Goal: Check status: Check status

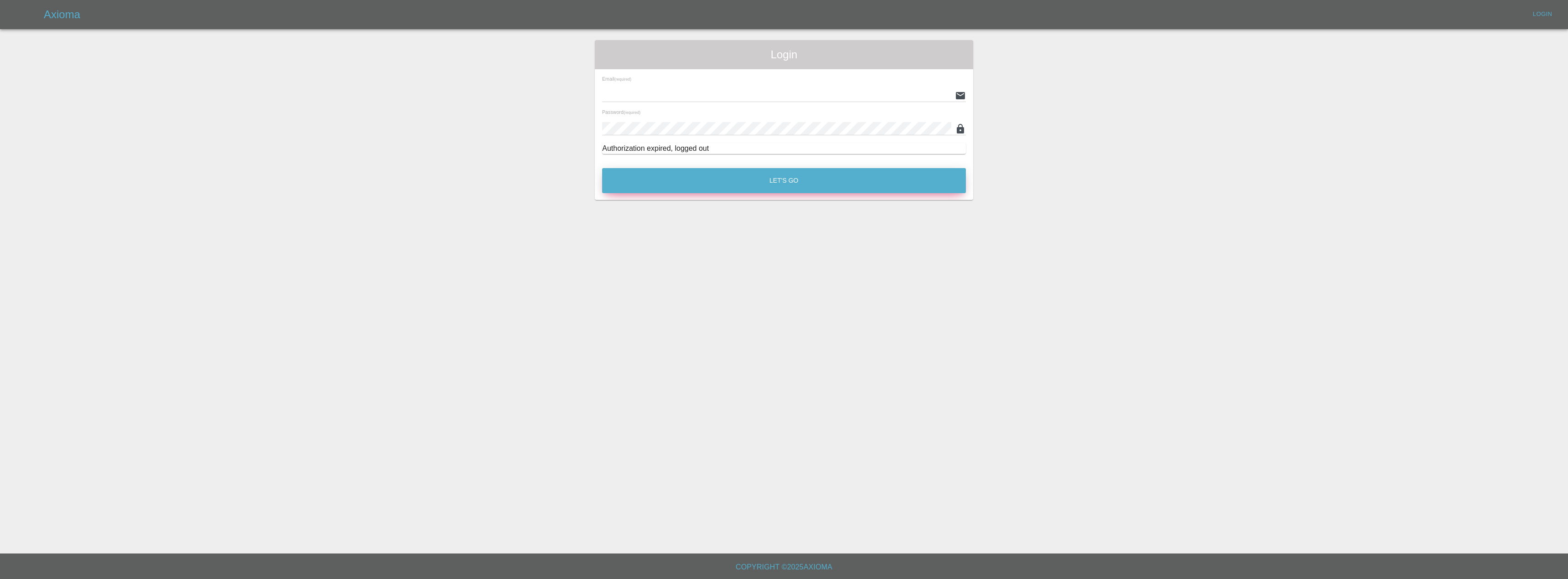
type input "[EMAIL_ADDRESS][DOMAIN_NAME]"
click at [740, 174] on button "Let's Go" at bounding box center [784, 180] width 364 height 25
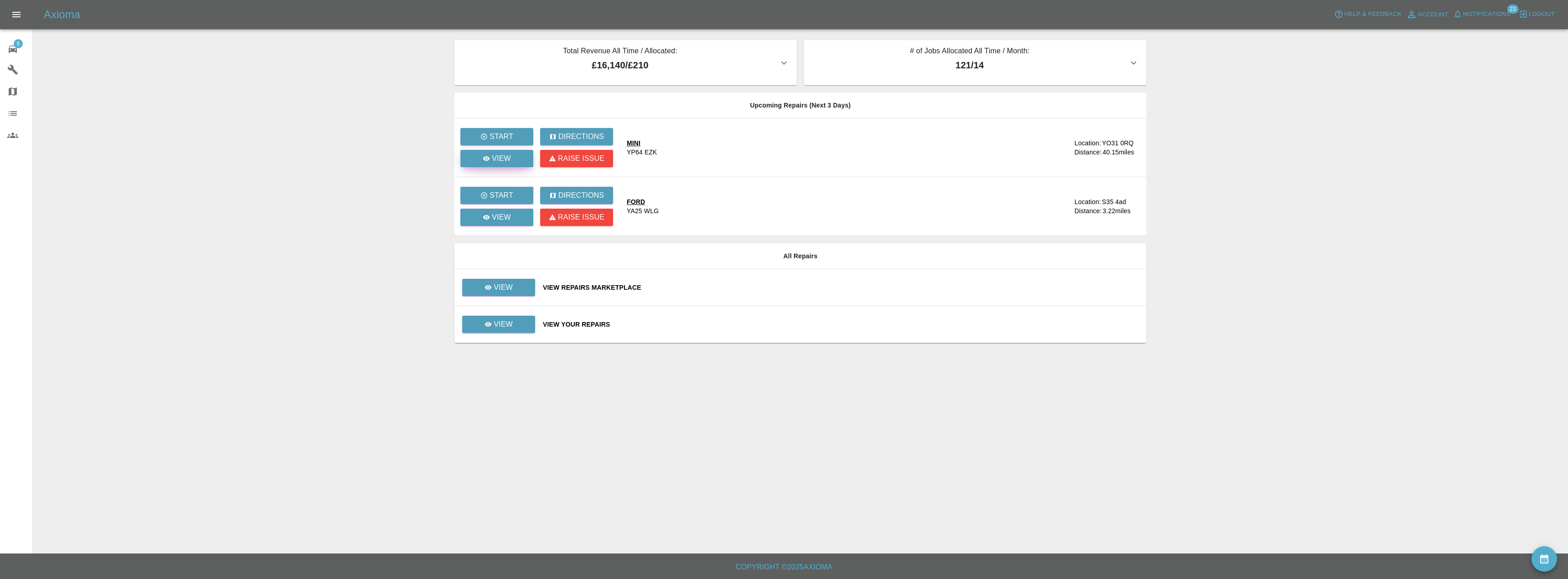
click at [520, 162] on link "View" at bounding box center [497, 158] width 73 height 17
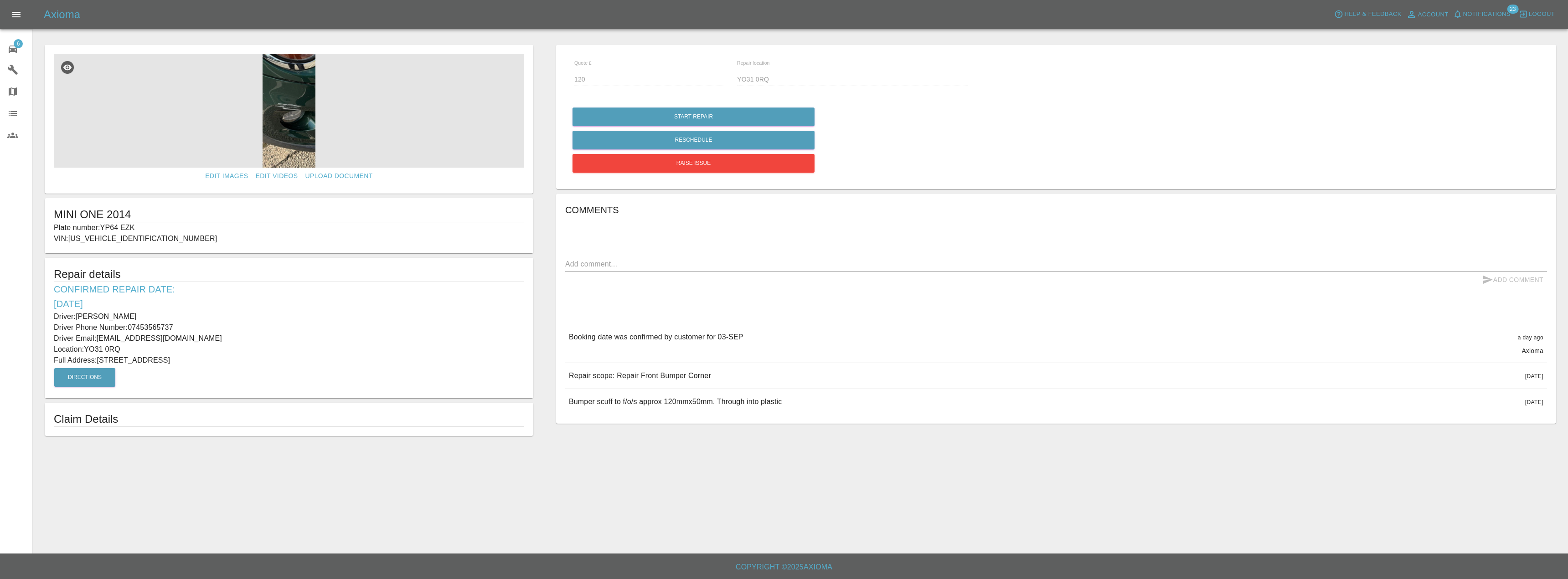
click at [296, 110] on img at bounding box center [289, 110] width 471 height 114
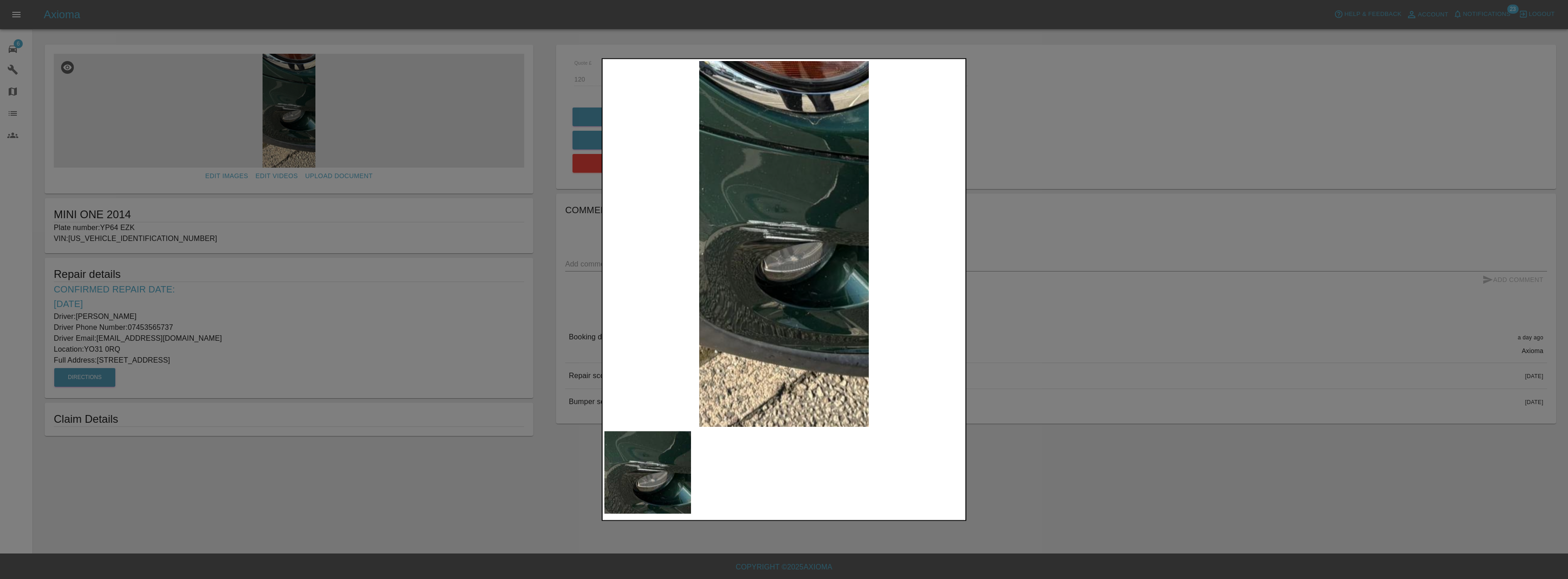
click at [15, 43] on div at bounding box center [784, 290] width 1568 height 579
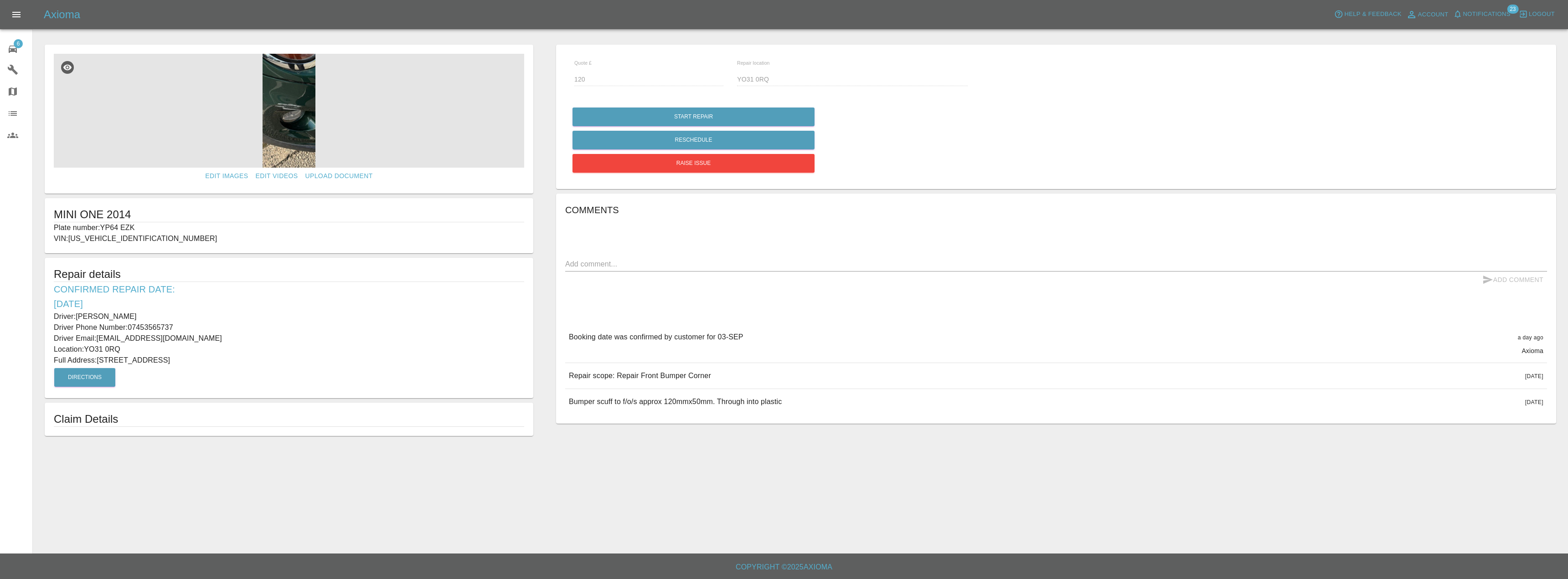
click at [14, 43] on span "6" at bounding box center [18, 43] width 9 height 9
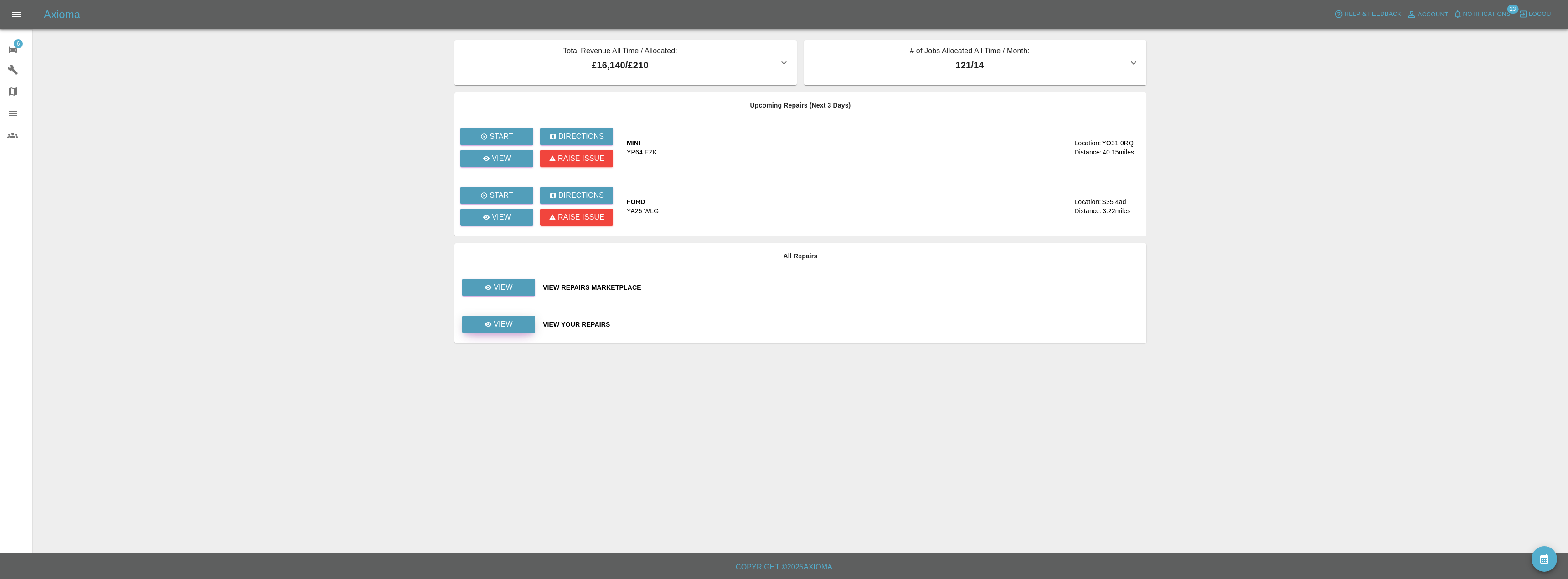
click at [482, 331] on link "View" at bounding box center [499, 324] width 73 height 17
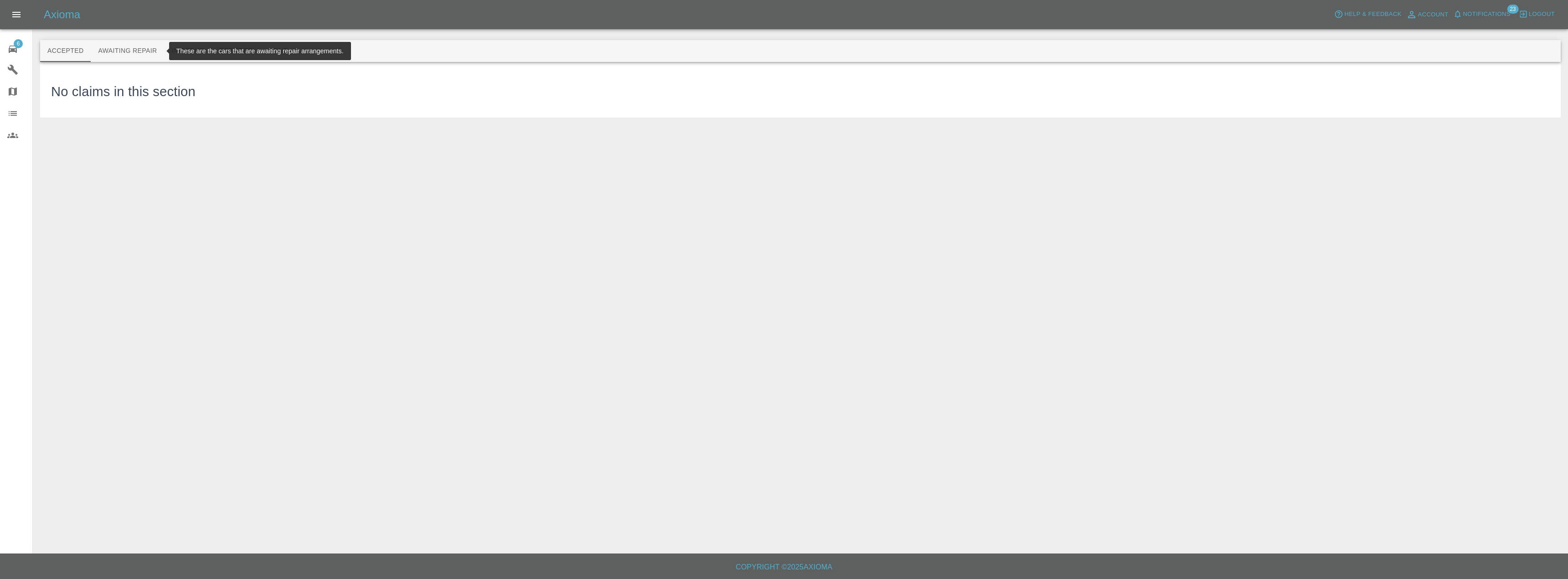
click at [146, 53] on button "Awaiting Repair" at bounding box center [127, 51] width 74 height 22
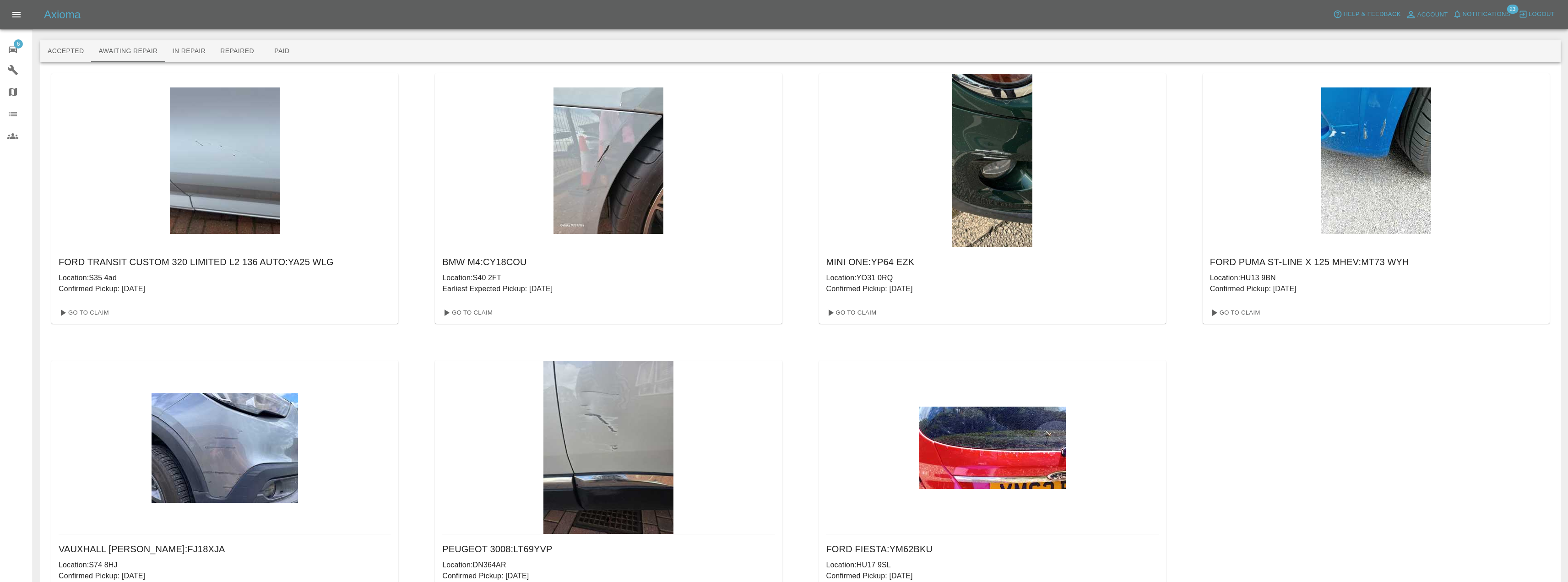
click at [616, 218] on img at bounding box center [608, 161] width 110 height 147
click at [473, 311] on link "Go To Claim" at bounding box center [466, 312] width 56 height 15
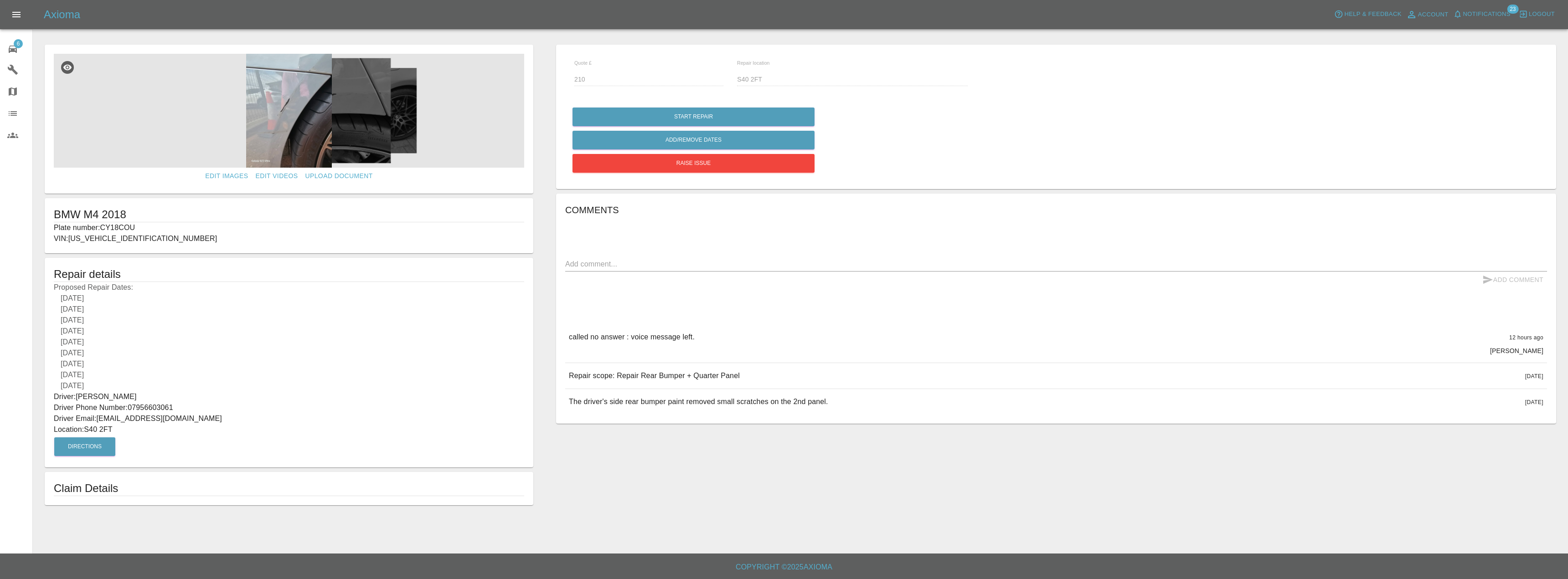
click at [274, 125] on img at bounding box center [289, 110] width 471 height 114
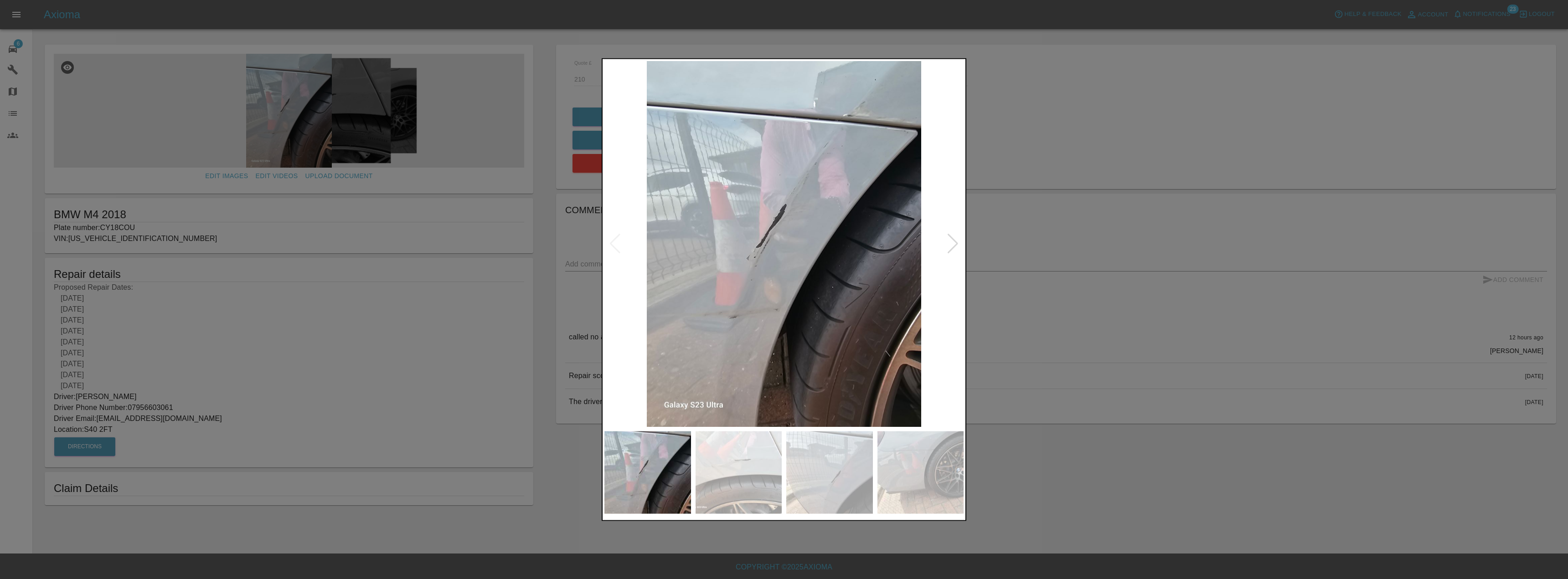
click at [738, 482] on img at bounding box center [739, 473] width 86 height 83
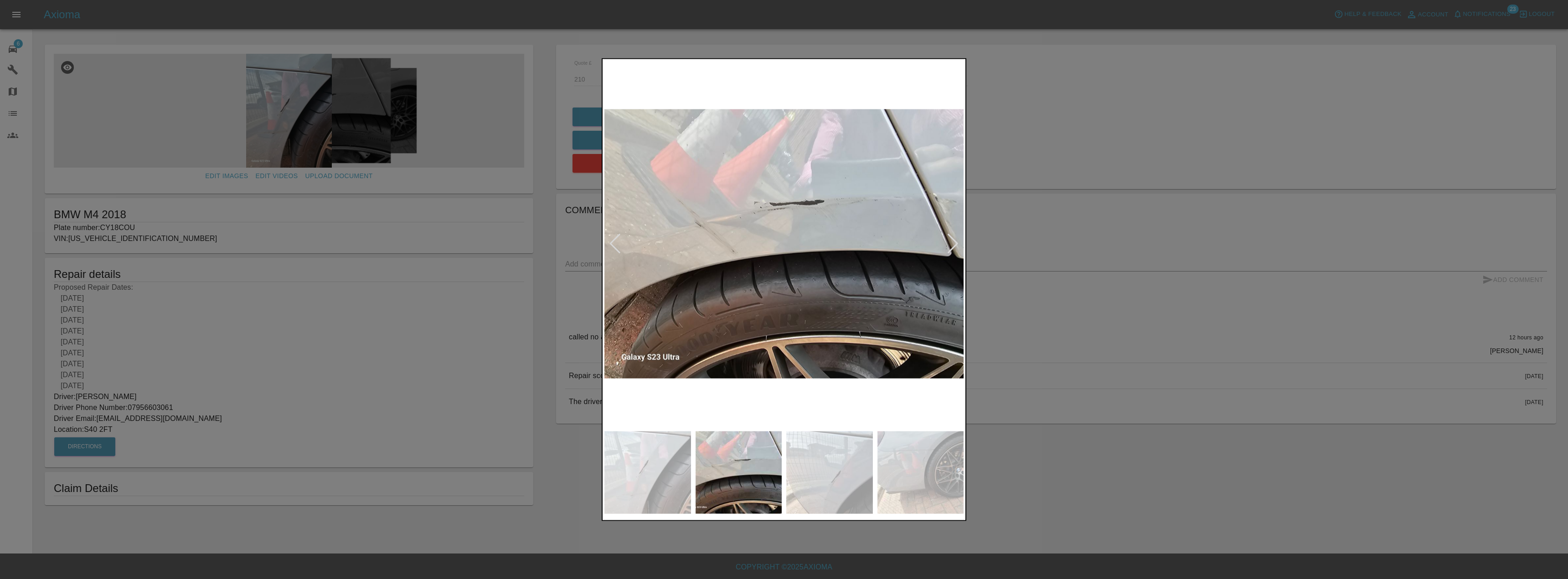
click at [838, 485] on img at bounding box center [830, 473] width 86 height 83
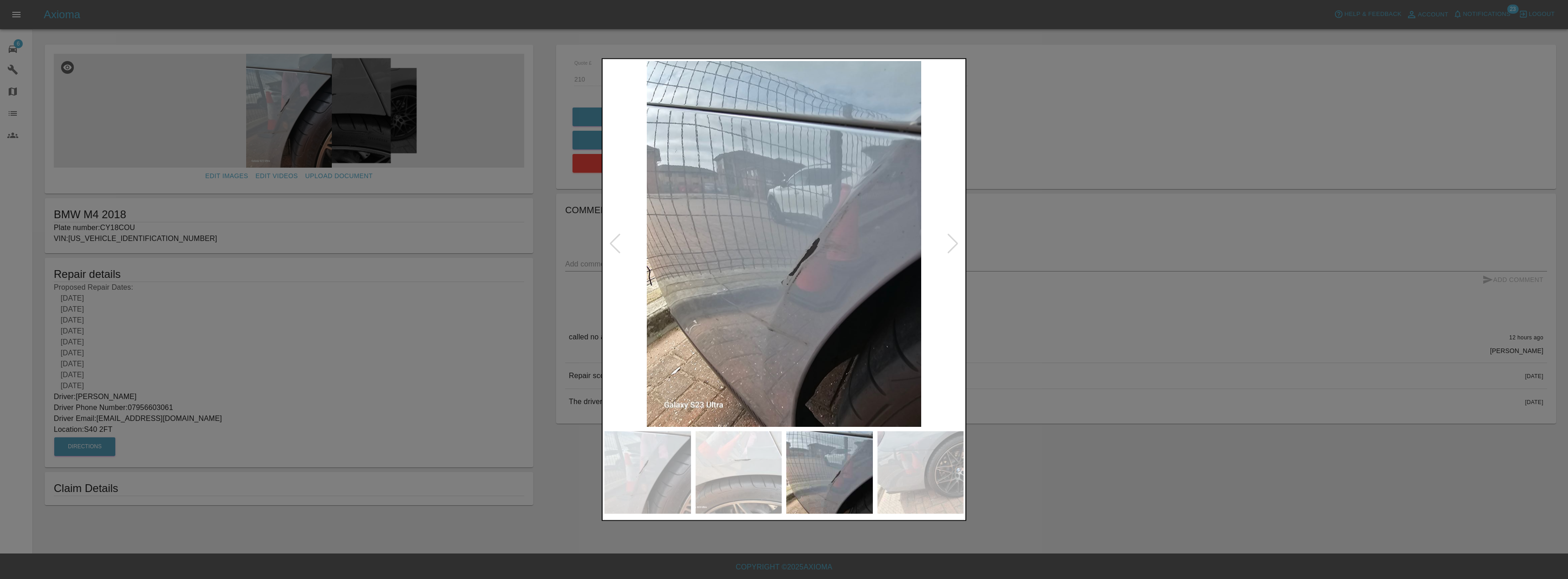
click at [944, 477] on img at bounding box center [921, 473] width 86 height 83
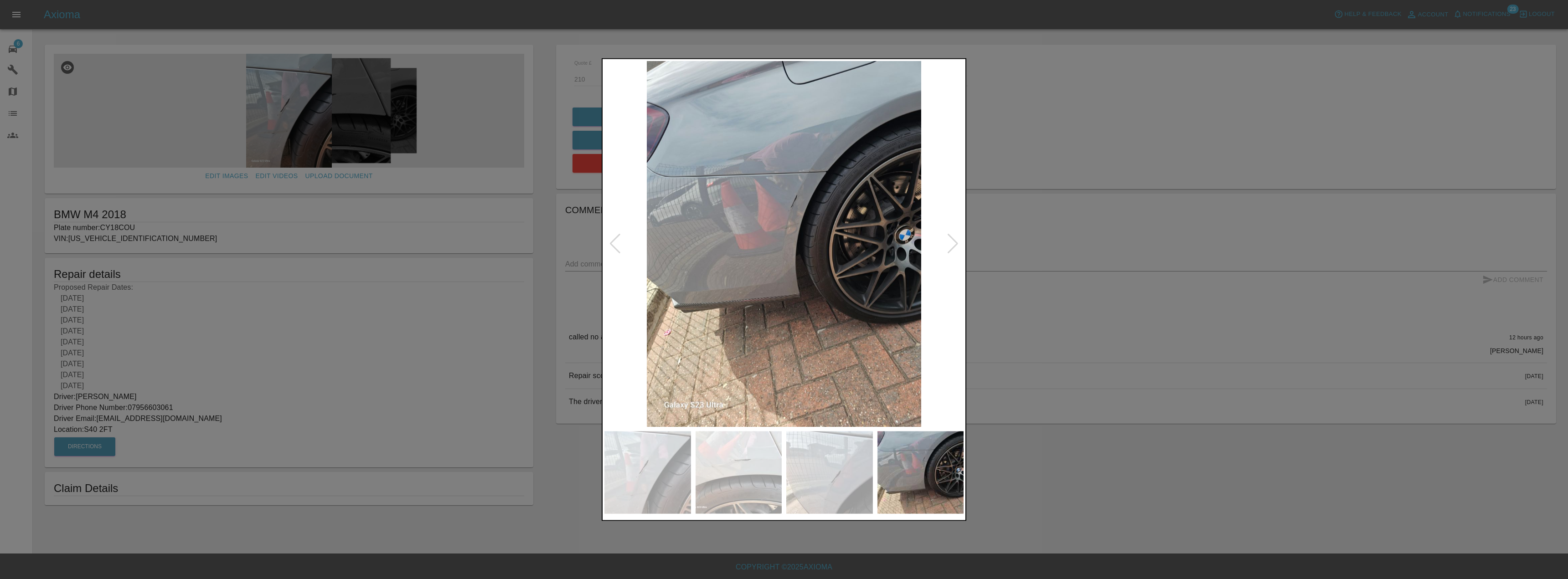
click at [418, 296] on div at bounding box center [784, 290] width 1568 height 579
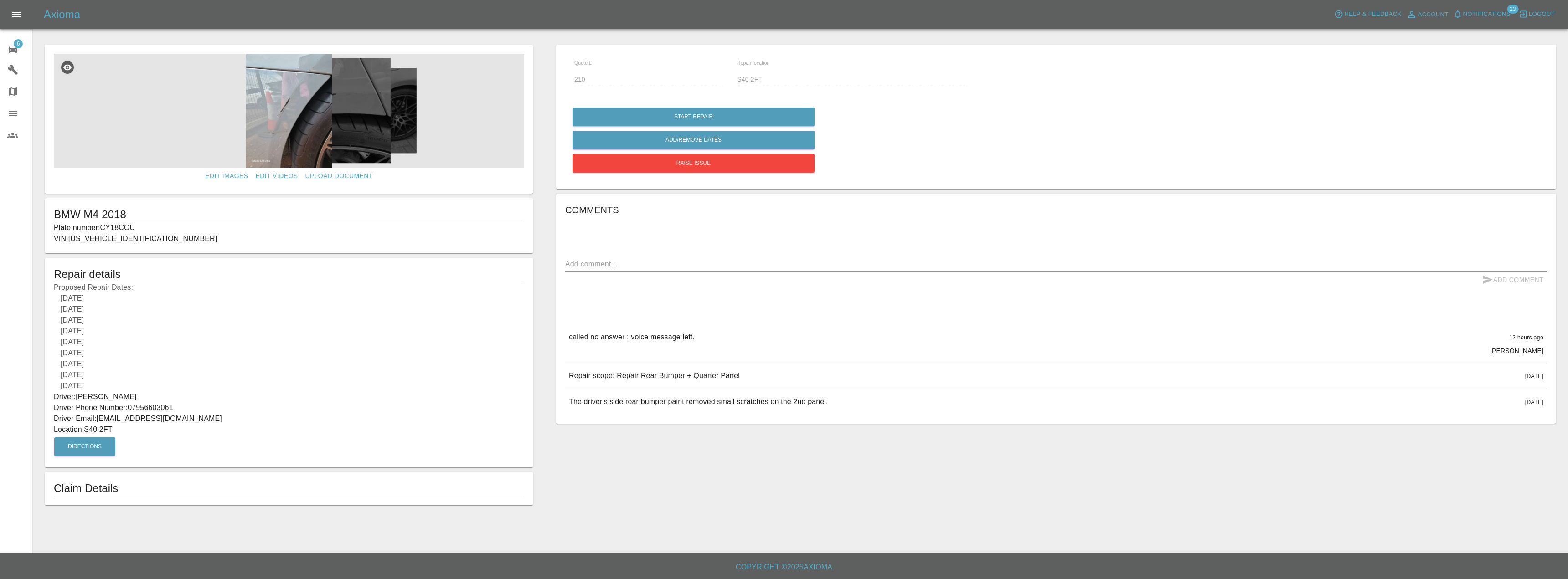
drag, startPoint x: 418, startPoint y: 296, endPoint x: 423, endPoint y: 295, distance: 5.1
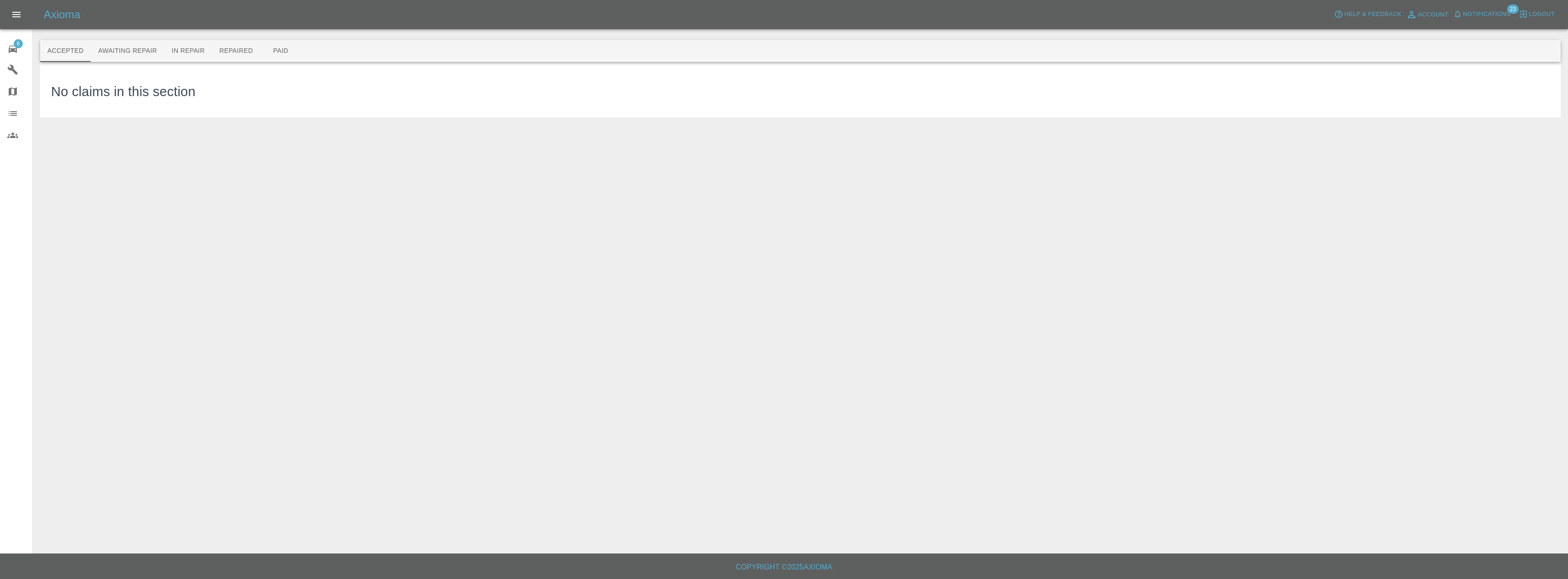
click at [22, 48] on div "6" at bounding box center [20, 48] width 26 height 13
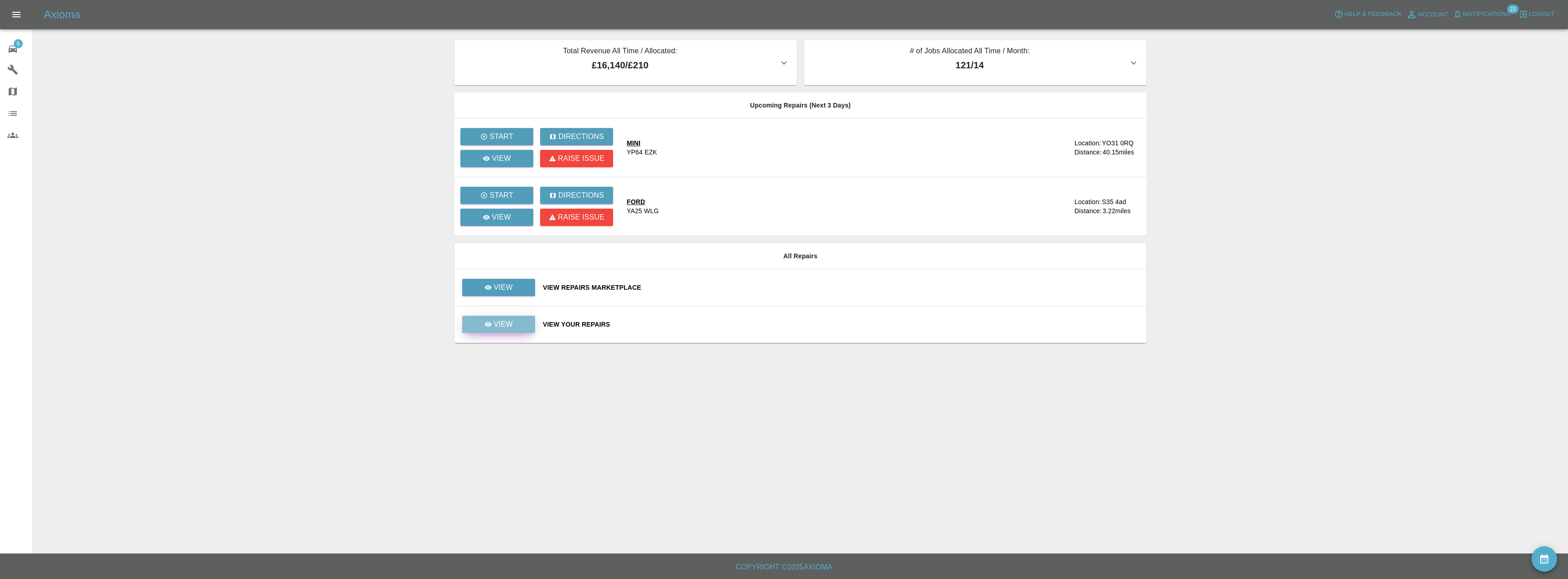
click at [499, 332] on link "View" at bounding box center [499, 324] width 73 height 17
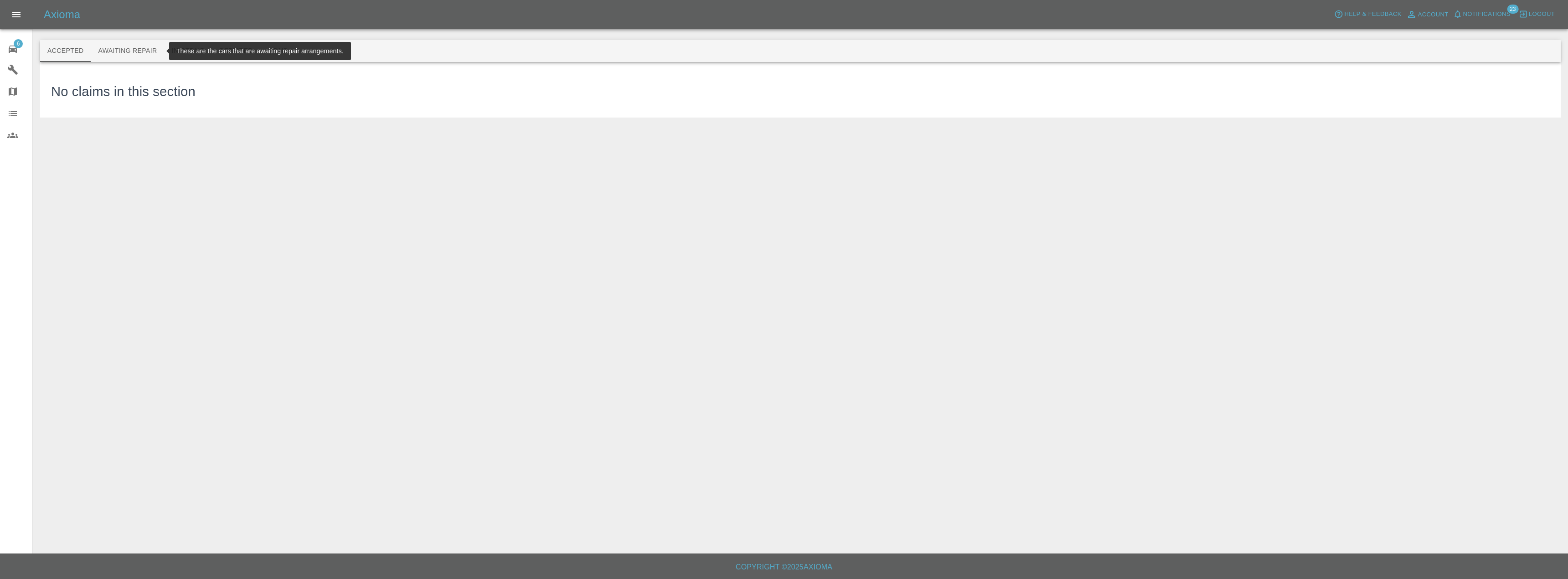
click at [130, 46] on button "Awaiting Repair" at bounding box center [127, 51] width 74 height 22
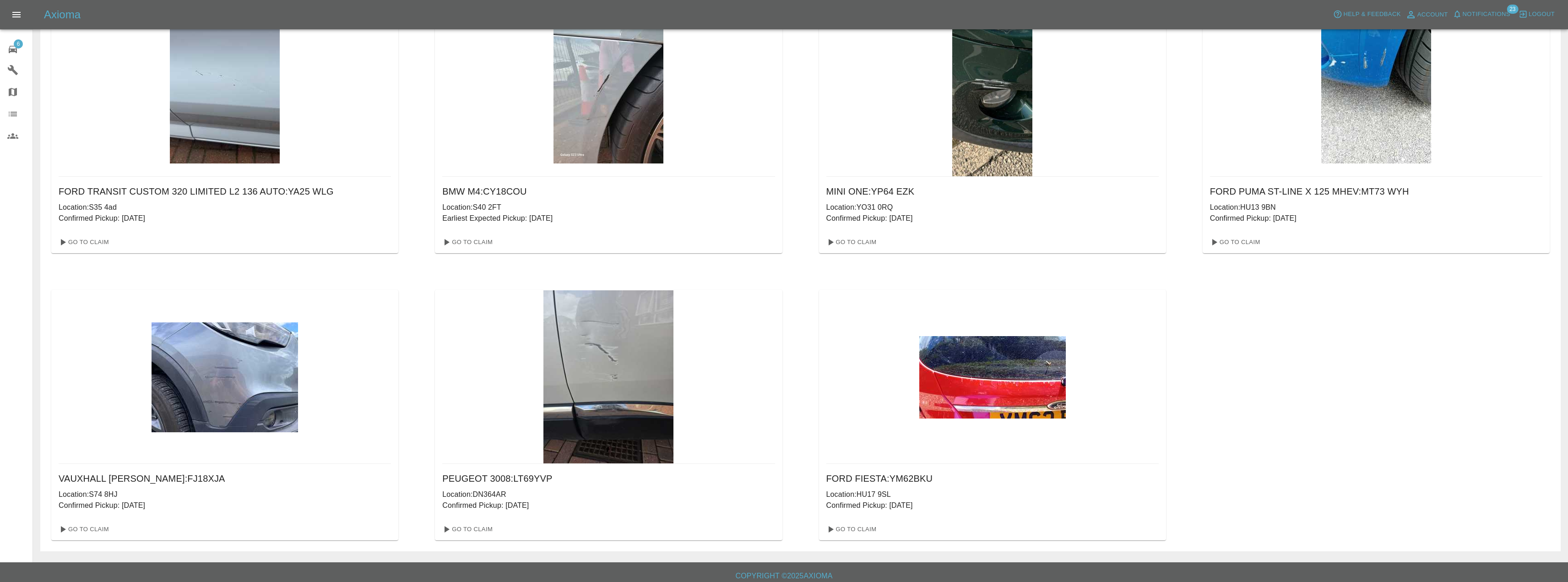
scroll to position [76, 0]
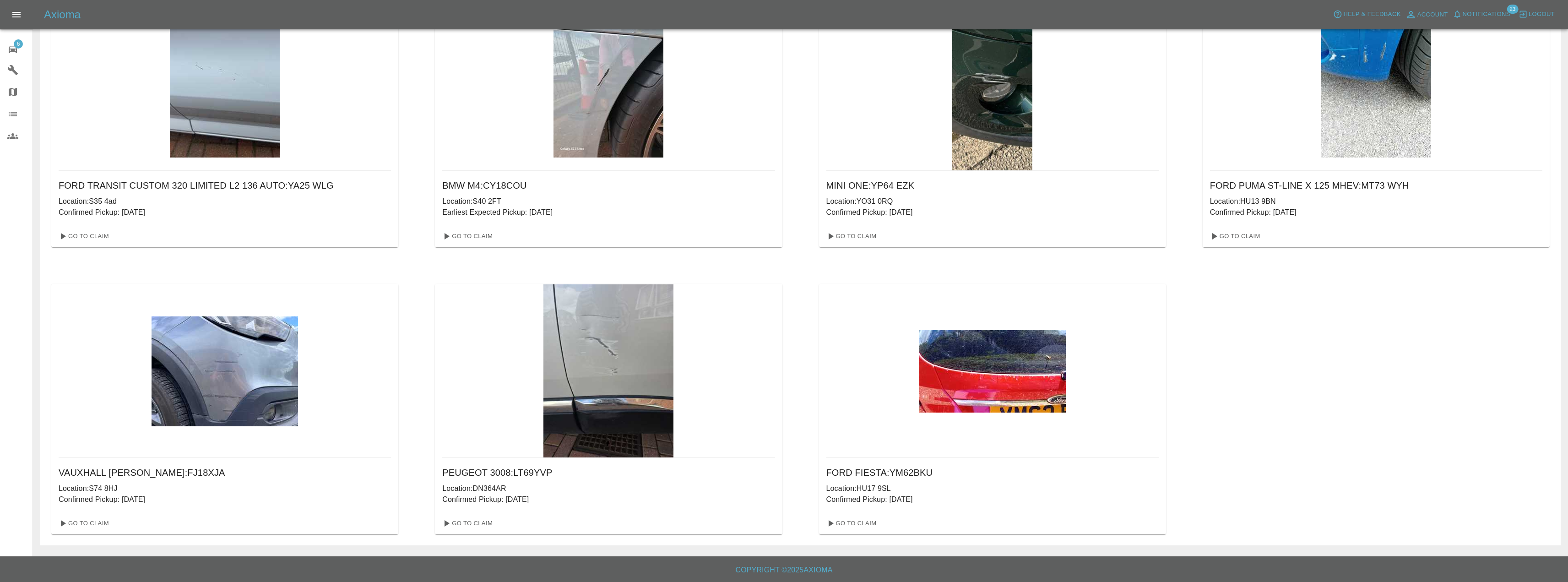
click at [897, 185] on h6 "MINI ONE : YP64 EZK" at bounding box center [993, 185] width 333 height 15
drag, startPoint x: 901, startPoint y: 198, endPoint x: 856, endPoint y: 203, distance: 45.3
click at [856, 203] on p "Location: YO31 0RQ" at bounding box center [993, 202] width 333 height 11
